Goal: Complete application form

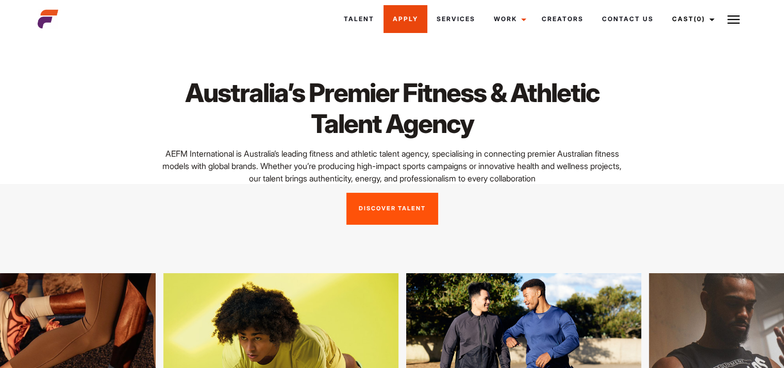
click at [404, 25] on link "Apply" at bounding box center [405, 19] width 44 height 28
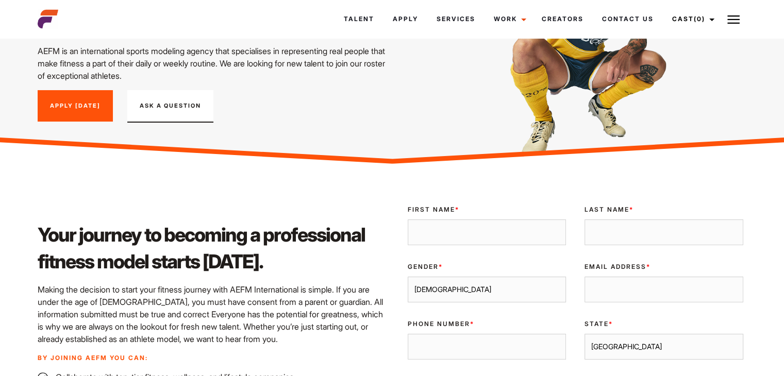
scroll to position [127, 0]
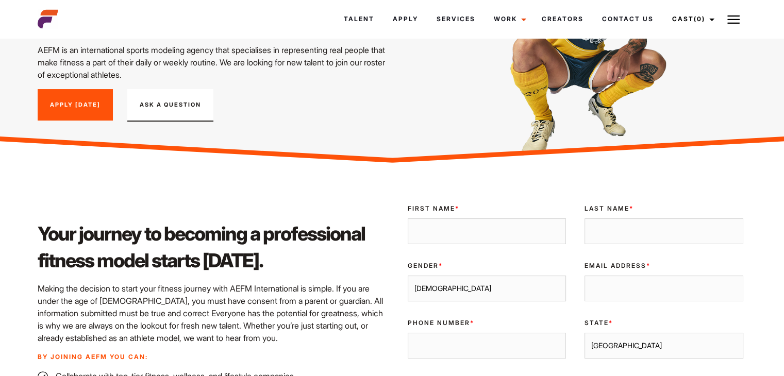
click at [457, 227] on input "First Name *" at bounding box center [486, 231] width 159 height 26
type input "Koby"
type input "WOOD-LYNCH"
click at [620, 285] on input "Email Address *" at bounding box center [663, 289] width 159 height 26
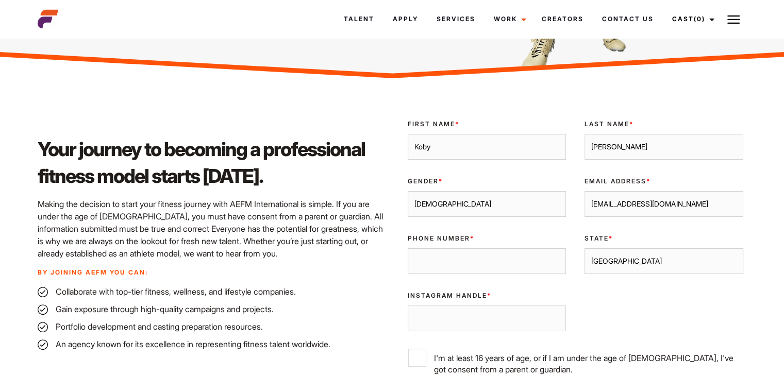
scroll to position [210, 0]
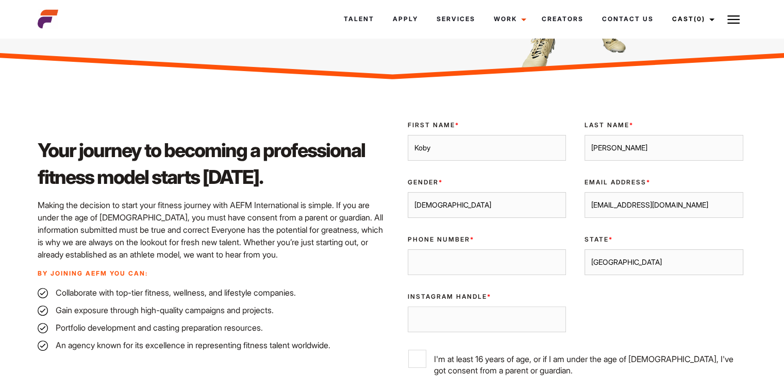
type input "koby1904@hotmail.com"
click at [481, 267] on input "Phone Number *" at bounding box center [486, 262] width 159 height 26
type input "0472702461"
click at [632, 269] on select "Sydney Melbourne Brisbane Gold Coast Adelaide Perth Darwin Queensland Tasmania …" at bounding box center [663, 262] width 159 height 26
select select "Queensland"
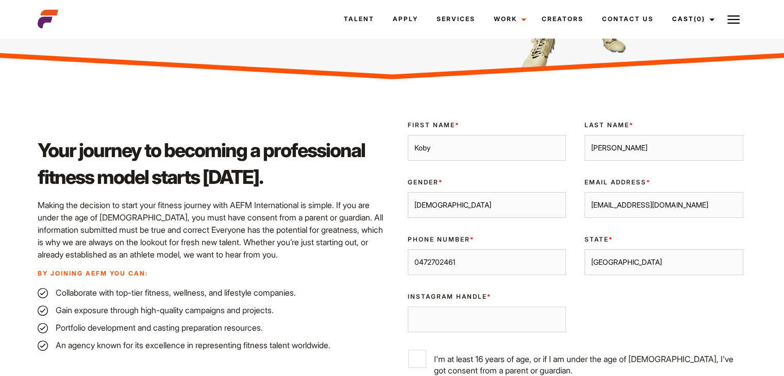
click at [584, 249] on select "Sydney Melbourne Brisbane Gold Coast Adelaide Perth Darwin Queensland Tasmania …" at bounding box center [663, 262] width 159 height 26
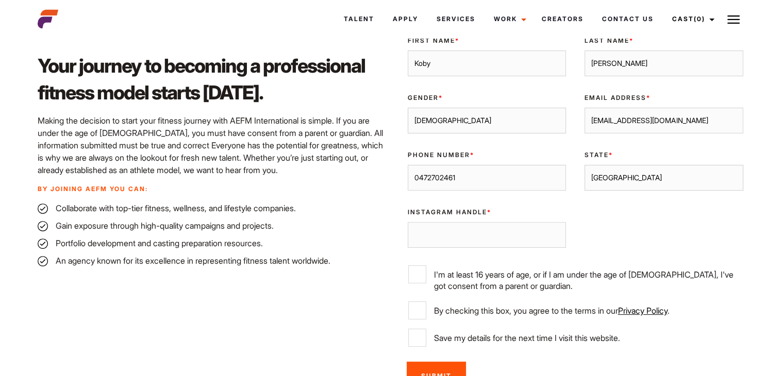
scroll to position [295, 0]
click at [458, 237] on input "Instagram Handle *" at bounding box center [486, 235] width 159 height 26
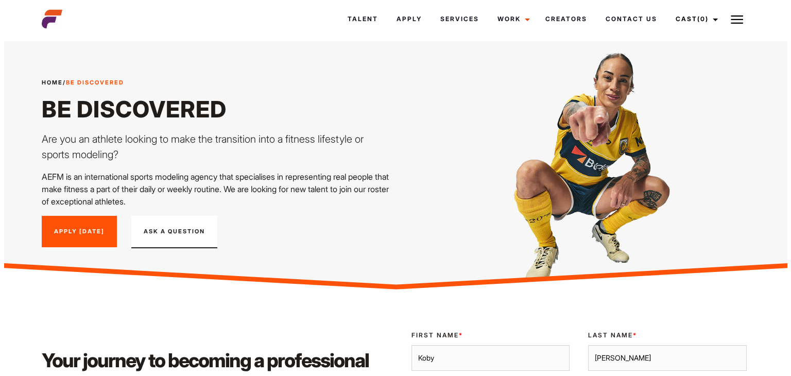
scroll to position [91, 0]
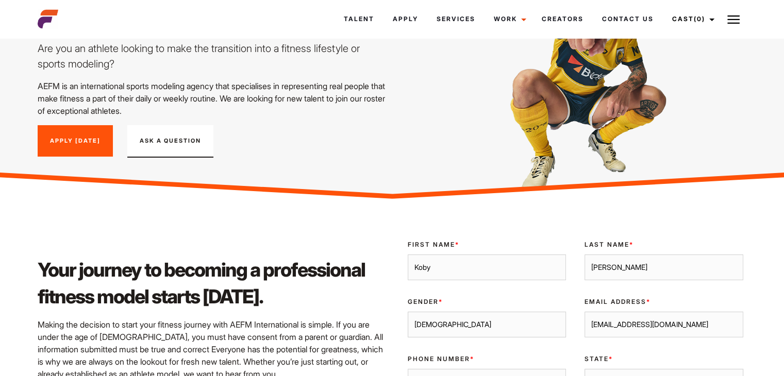
click at [161, 142] on button "Ask A Question" at bounding box center [170, 141] width 86 height 33
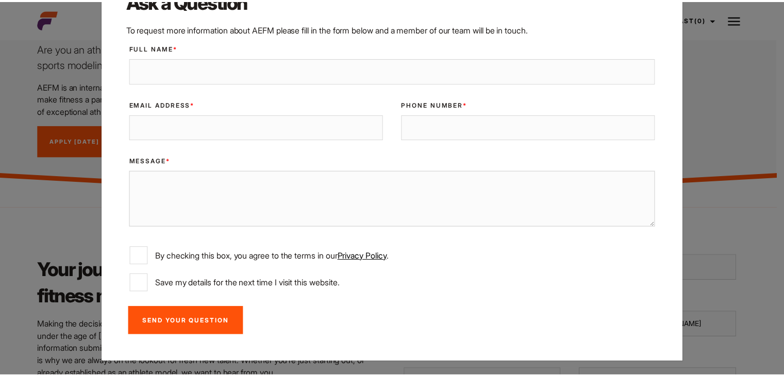
scroll to position [0, 0]
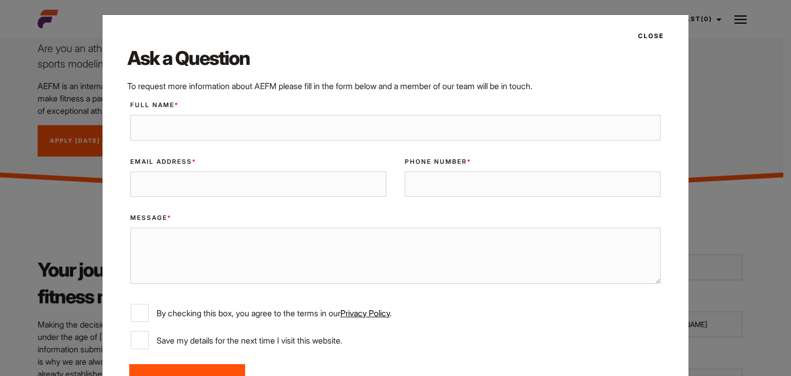
click at [646, 36] on button "Close" at bounding box center [648, 36] width 32 height 18
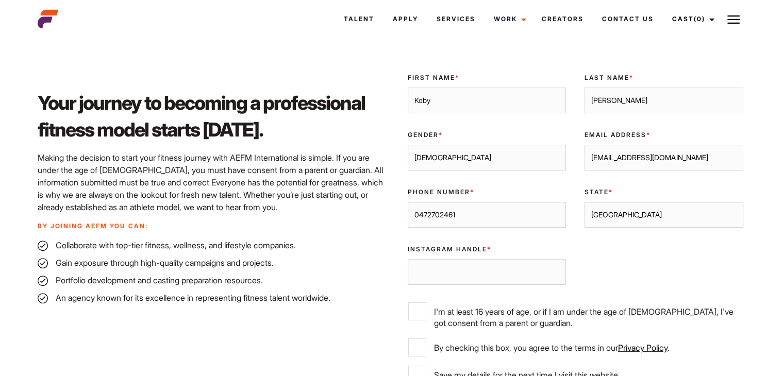
scroll to position [259, 0]
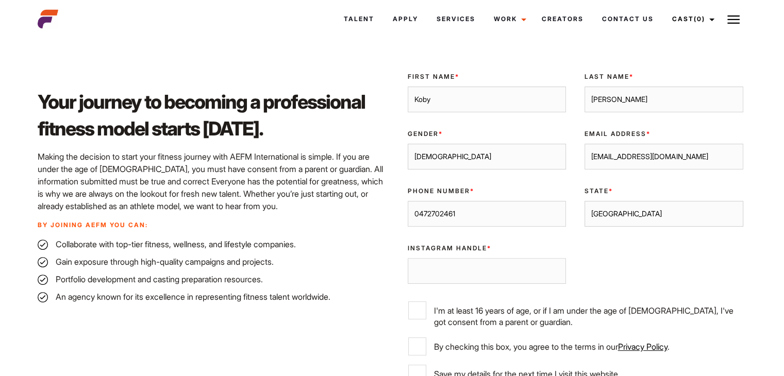
click at [480, 271] on input "Instagram Handle *" at bounding box center [486, 271] width 159 height 26
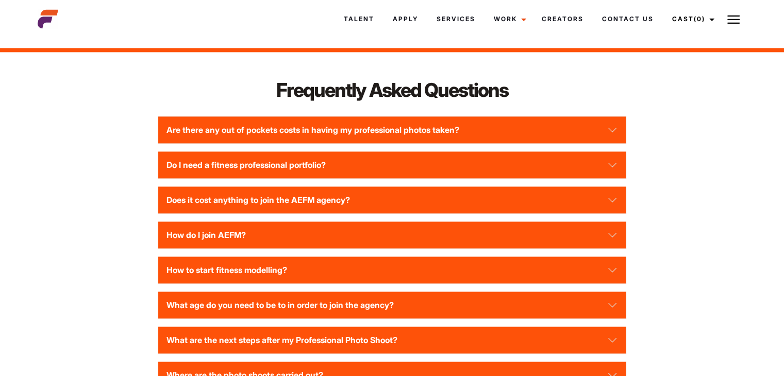
scroll to position [1339, 0]
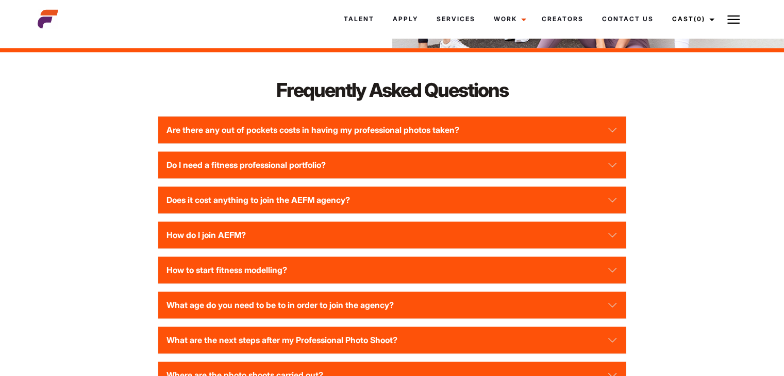
type input "Koby Wood-Lynch"
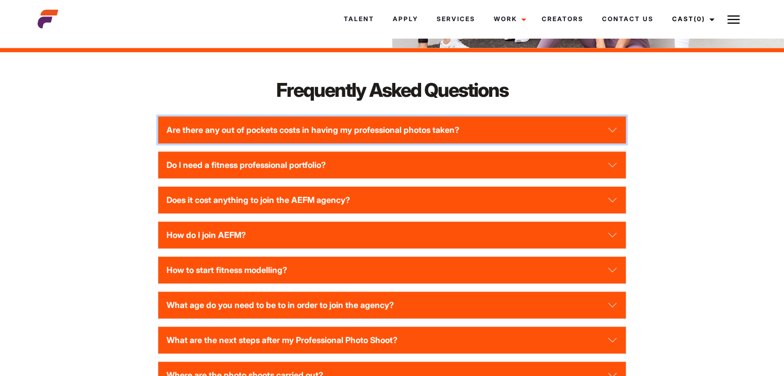
click at [613, 138] on button "Are there any out of pockets costs in having my professional photos taken?" at bounding box center [391, 129] width 467 height 27
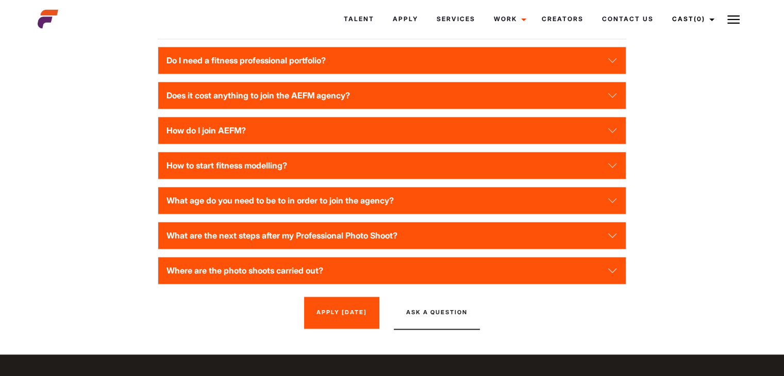
scroll to position [1524, 0]
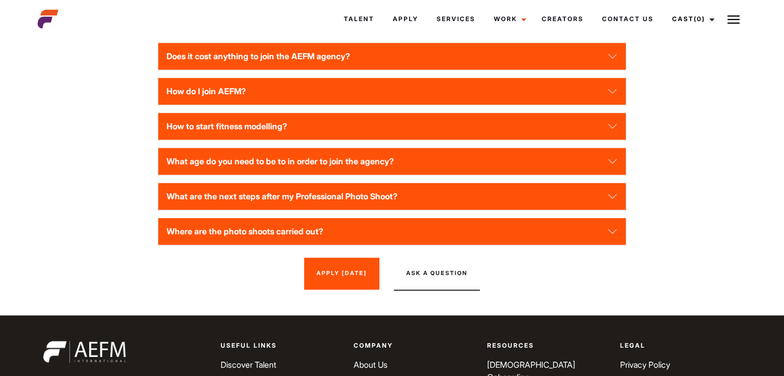
click at [439, 291] on button "Ask A Question" at bounding box center [437, 274] width 86 height 33
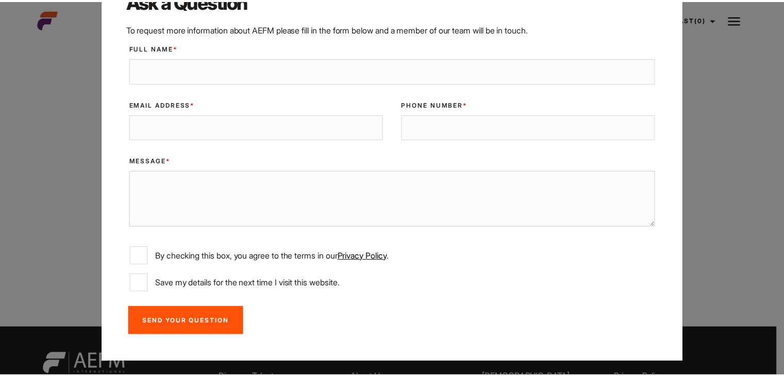
scroll to position [0, 0]
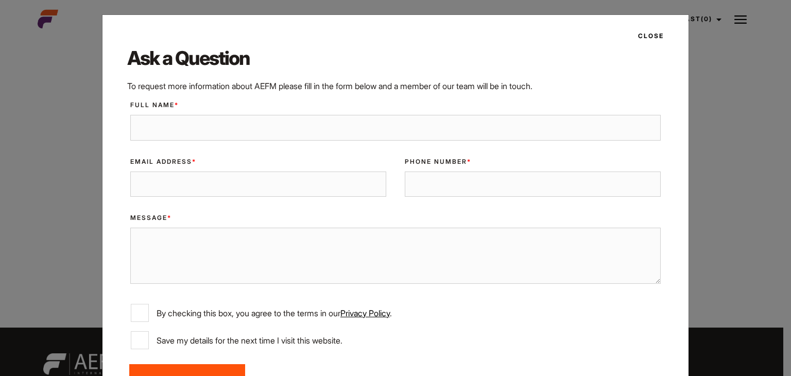
click at [644, 42] on button "Close" at bounding box center [648, 36] width 32 height 18
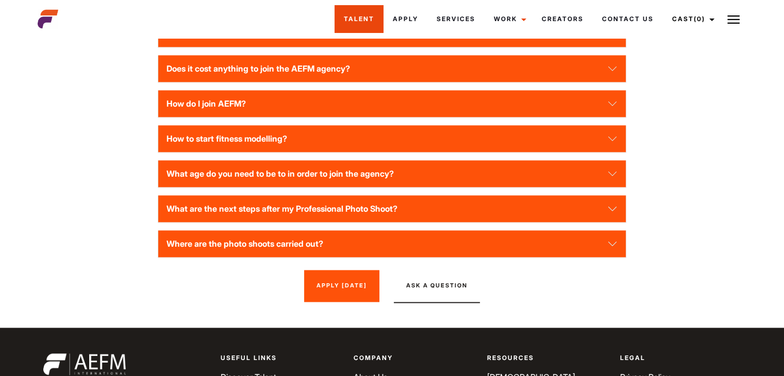
click at [352, 27] on link "Talent" at bounding box center [358, 19] width 49 height 28
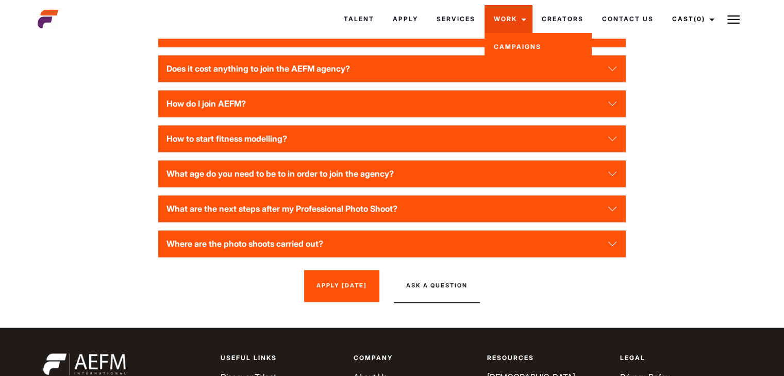
click at [496, 23] on link "Work" at bounding box center [508, 19] width 48 height 28
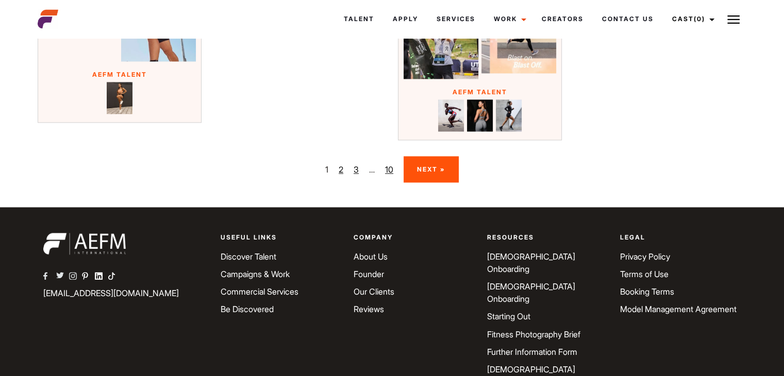
scroll to position [1622, 0]
click at [521, 256] on link "[DEMOGRAPHIC_DATA] Onboarding" at bounding box center [531, 262] width 88 height 23
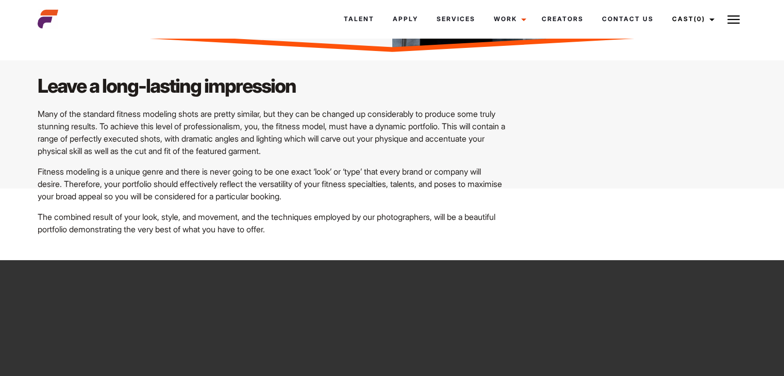
scroll to position [107, 0]
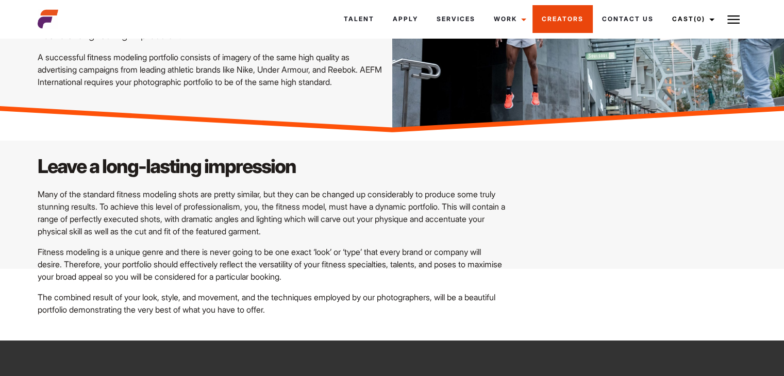
click at [555, 24] on link "Creators" at bounding box center [562, 19] width 60 height 28
